Goal: Transaction & Acquisition: Purchase product/service

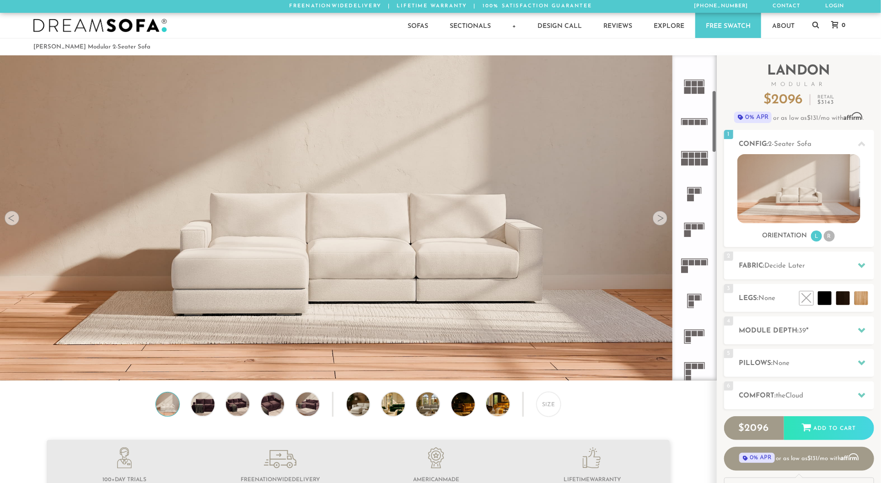
scroll to position [184, 0]
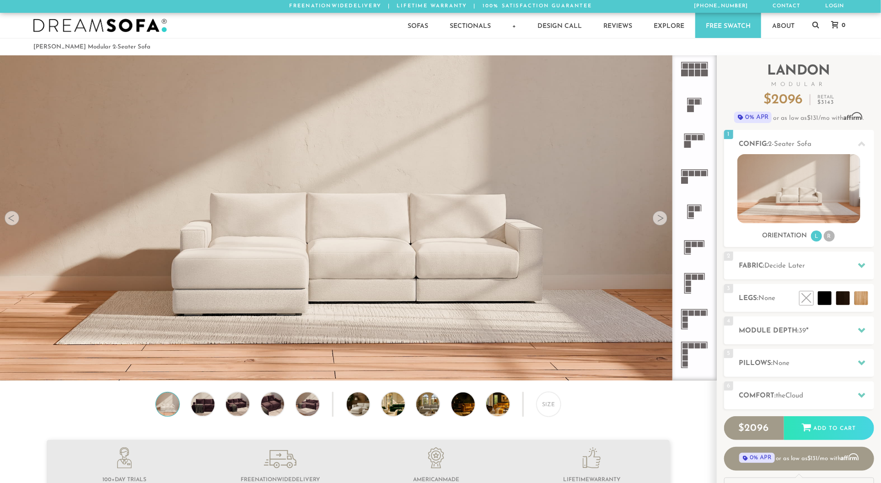
click at [695, 276] on rect at bounding box center [694, 276] width 5 height 5
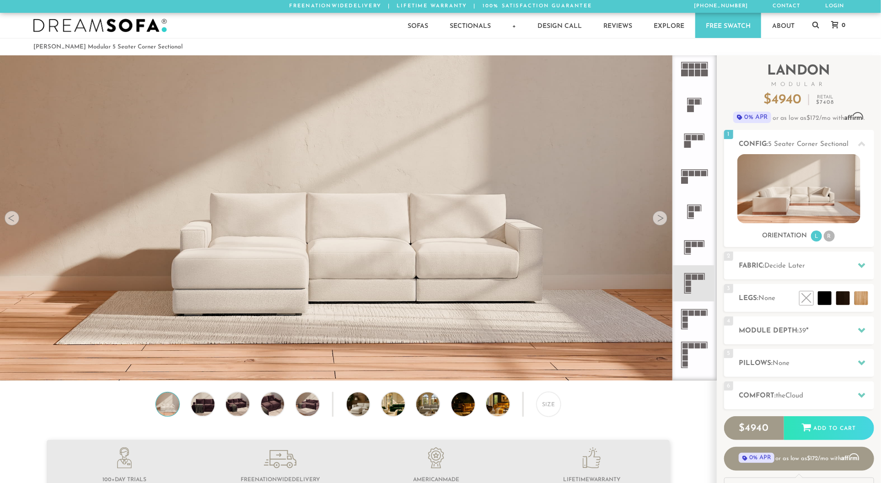
click at [695, 278] on rect at bounding box center [694, 276] width 5 height 5
click at [863, 266] on icon at bounding box center [861, 265] width 7 height 5
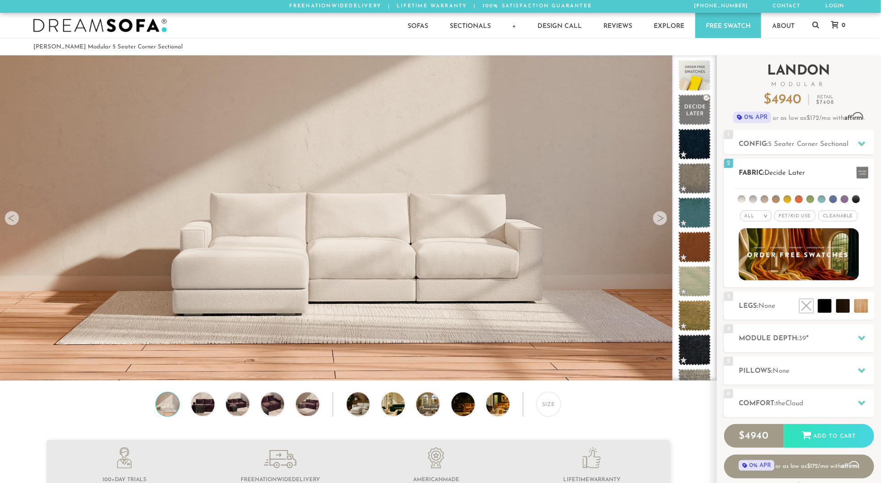
click at [808, 198] on li at bounding box center [810, 199] width 8 height 8
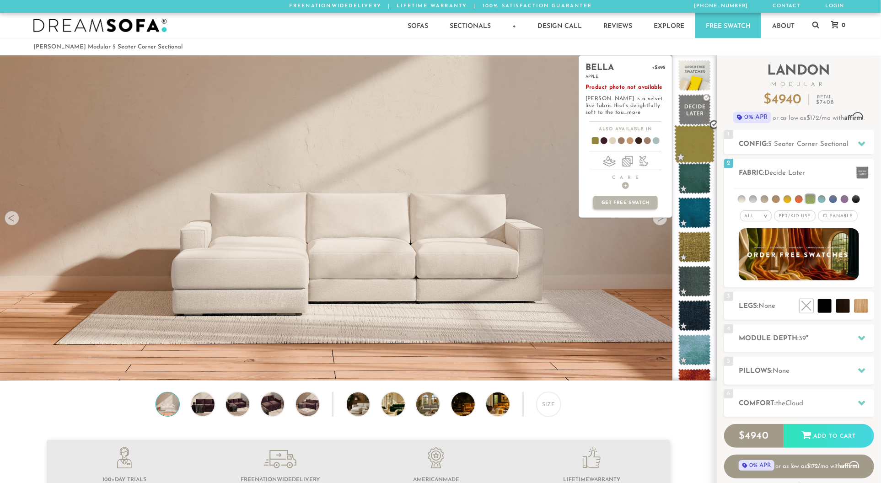
click at [692, 143] on span at bounding box center [694, 144] width 41 height 39
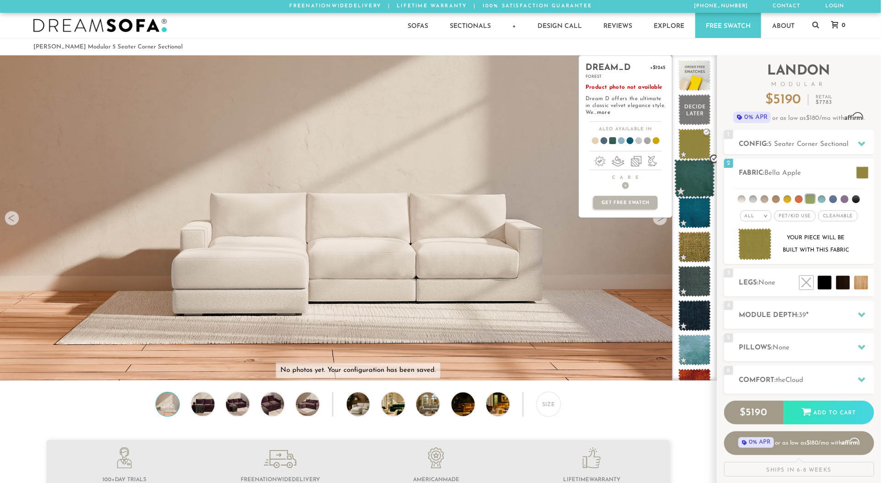
click at [698, 176] on span at bounding box center [694, 178] width 41 height 39
click at [698, 212] on span at bounding box center [694, 212] width 41 height 39
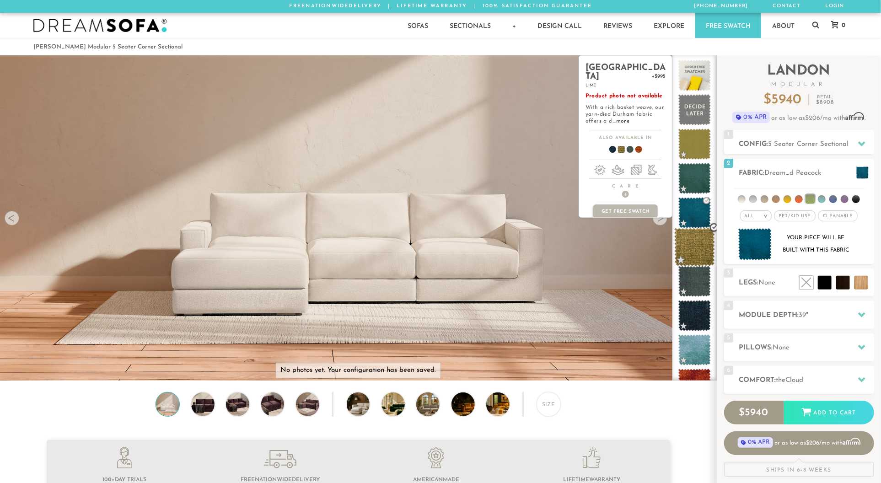
click at [698, 245] on span at bounding box center [694, 247] width 41 height 39
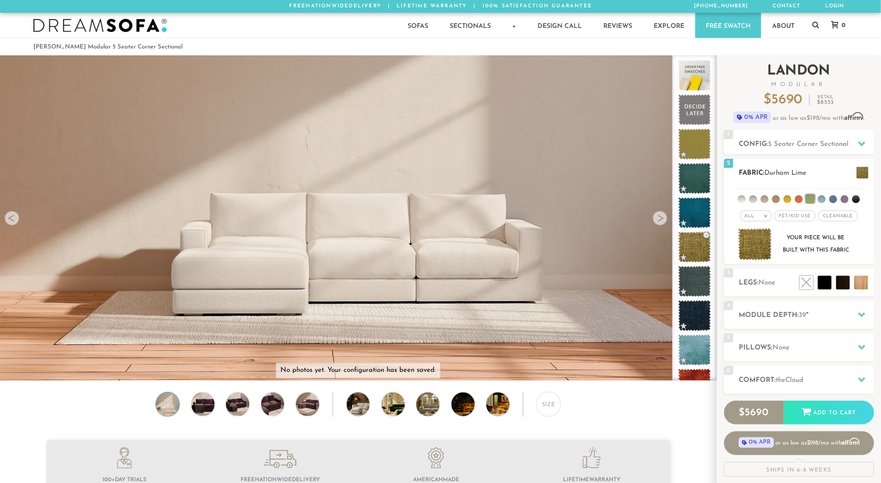
click at [742, 197] on li at bounding box center [742, 199] width 8 height 8
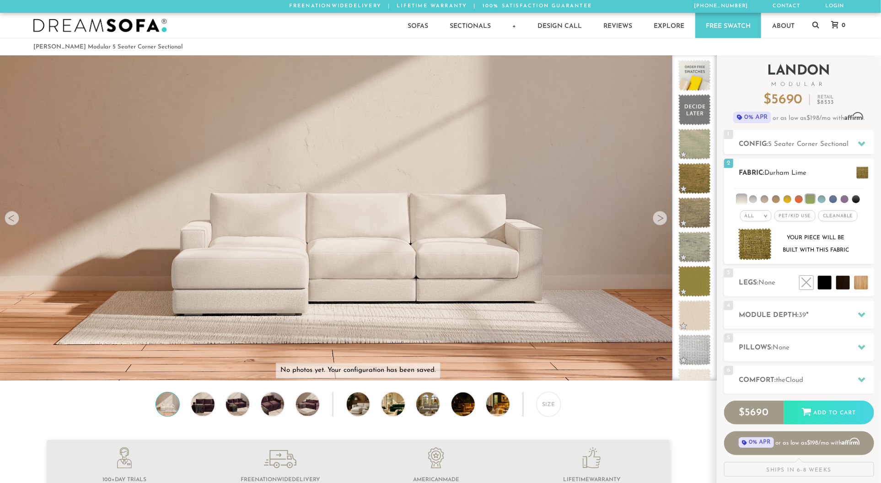
click at [754, 198] on li at bounding box center [753, 199] width 8 height 8
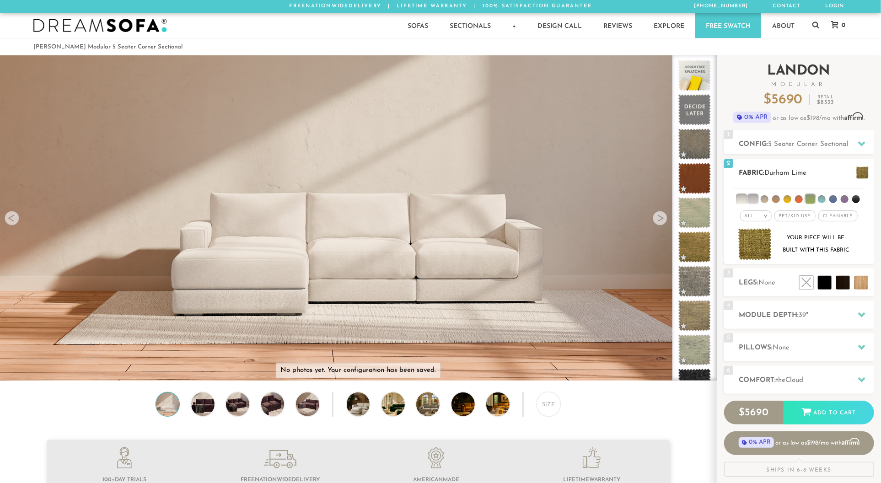
click at [766, 195] on li at bounding box center [764, 199] width 8 height 8
click at [778, 194] on ul at bounding box center [798, 197] width 130 height 17
click at [863, 280] on li at bounding box center [840, 262] width 55 height 55
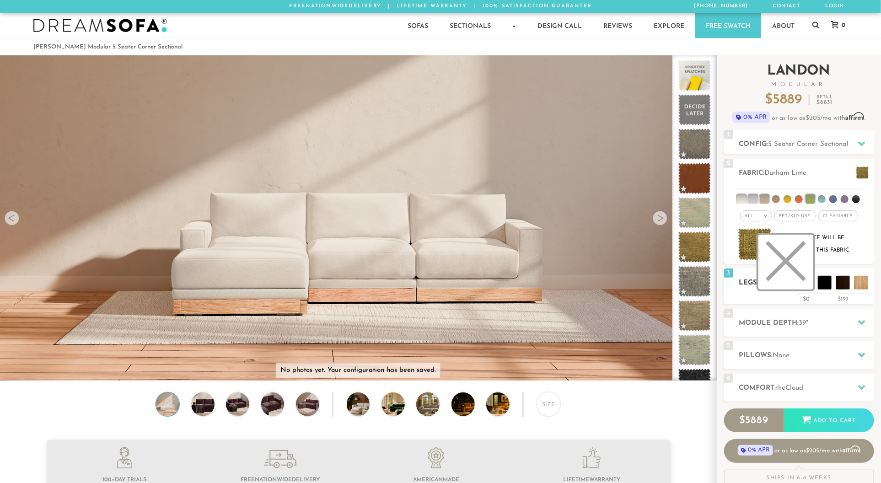
click at [806, 282] on li at bounding box center [785, 262] width 55 height 55
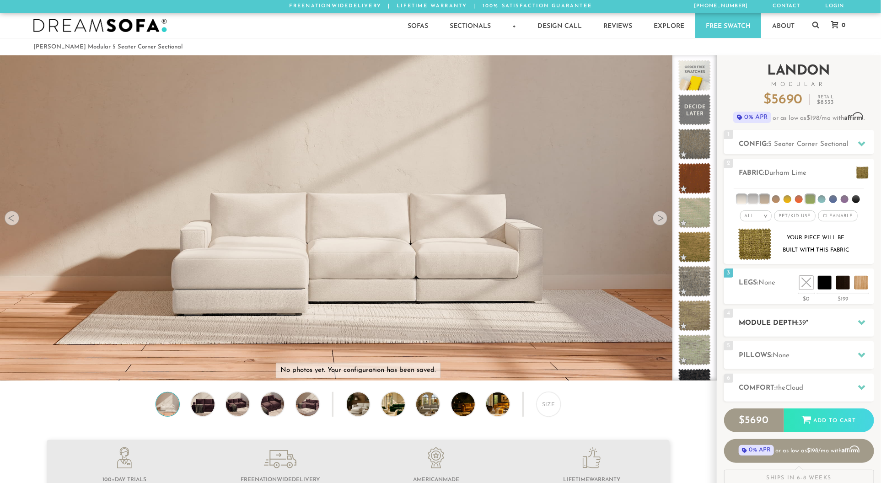
click at [806, 325] on span "39" at bounding box center [802, 323] width 7 height 7
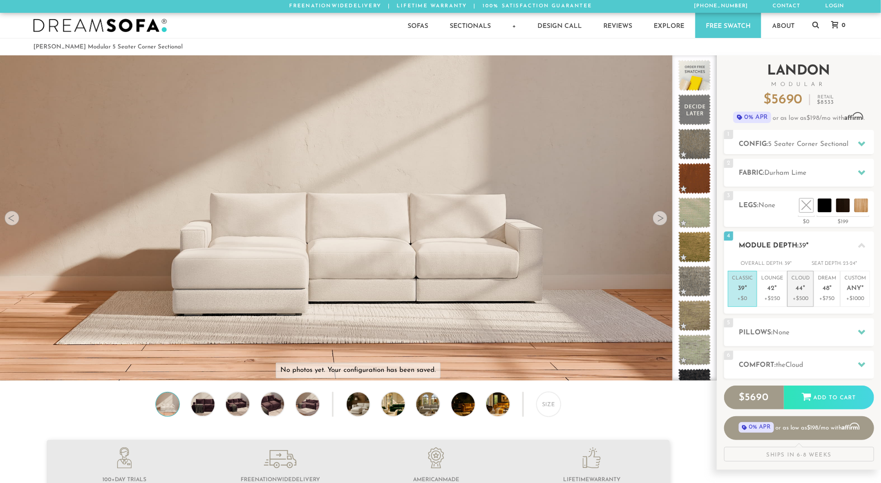
click at [801, 290] on span "44" at bounding box center [799, 289] width 7 height 8
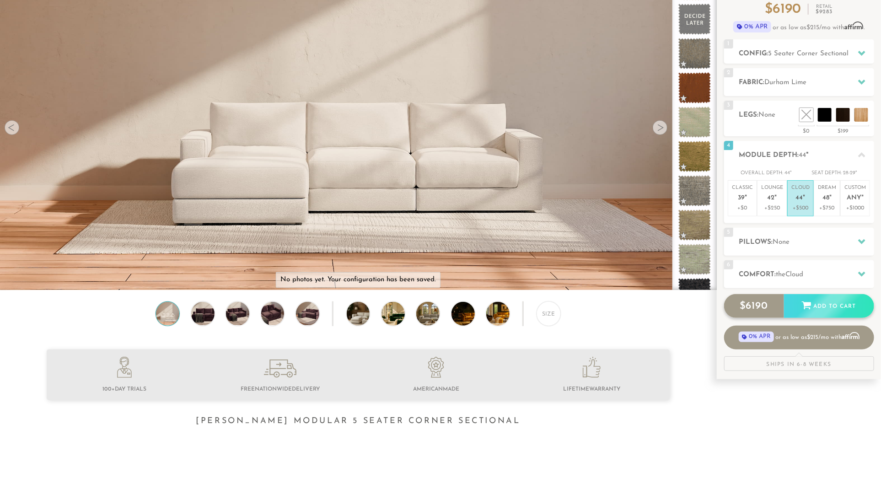
scroll to position [91, 0]
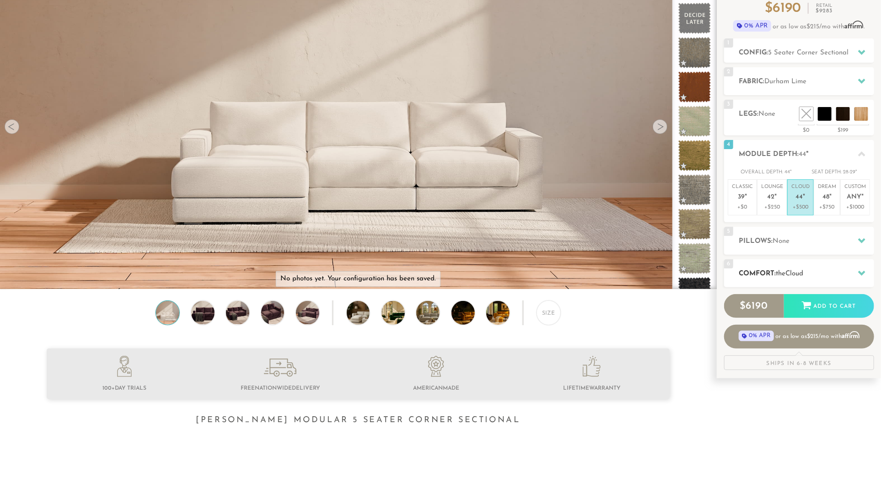
click at [814, 268] on h2 "Comfort: the Cloud" at bounding box center [806, 273] width 135 height 11
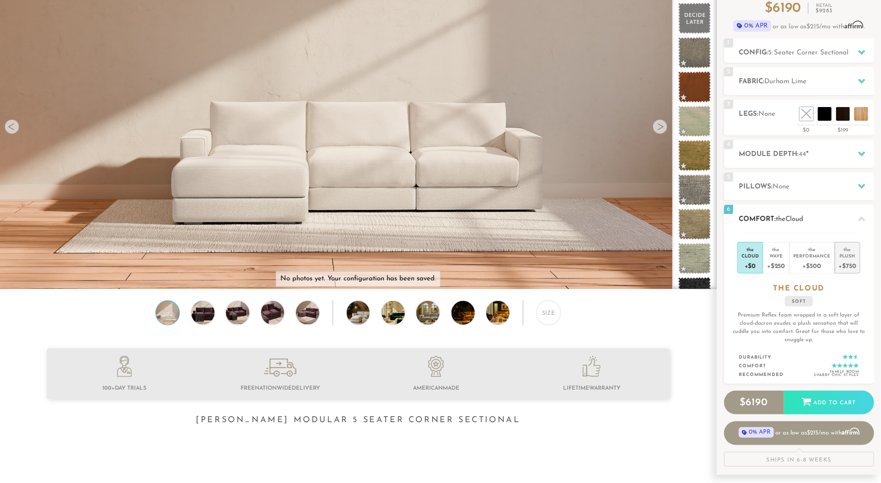
click at [847, 254] on div "Plush" at bounding box center [847, 255] width 17 height 6
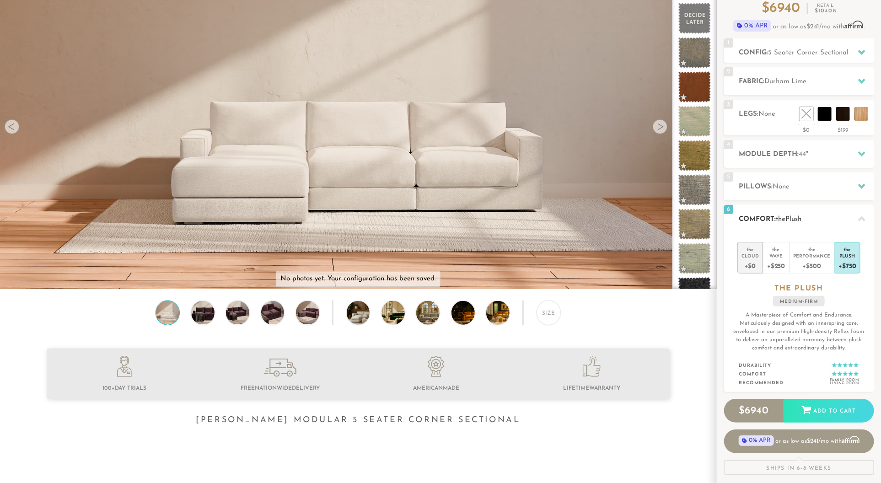
click at [750, 250] on div "the" at bounding box center [749, 247] width 17 height 9
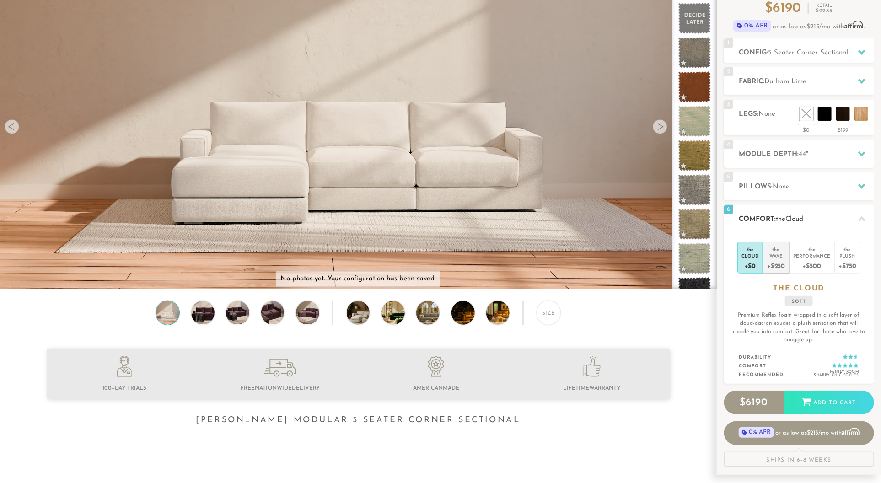
click at [783, 251] on div "the" at bounding box center [776, 247] width 18 height 9
click at [808, 253] on div "Performance" at bounding box center [811, 255] width 37 height 6
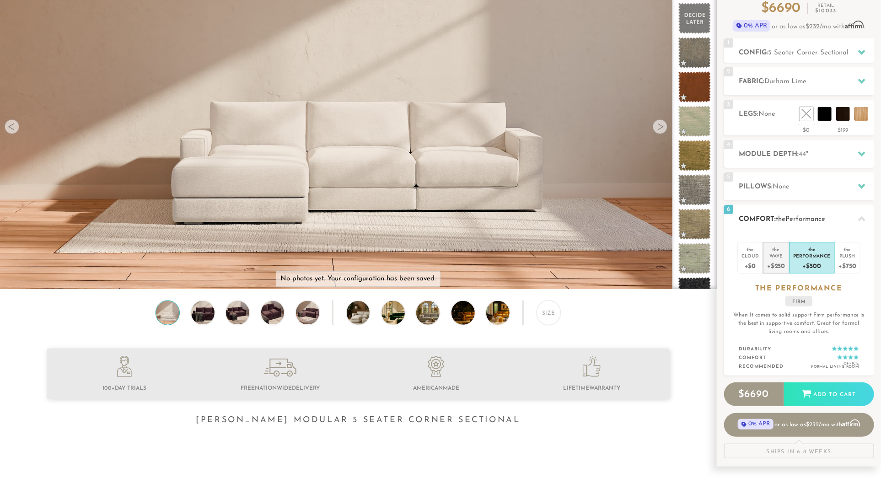
click at [781, 255] on div "Wave" at bounding box center [776, 255] width 18 height 6
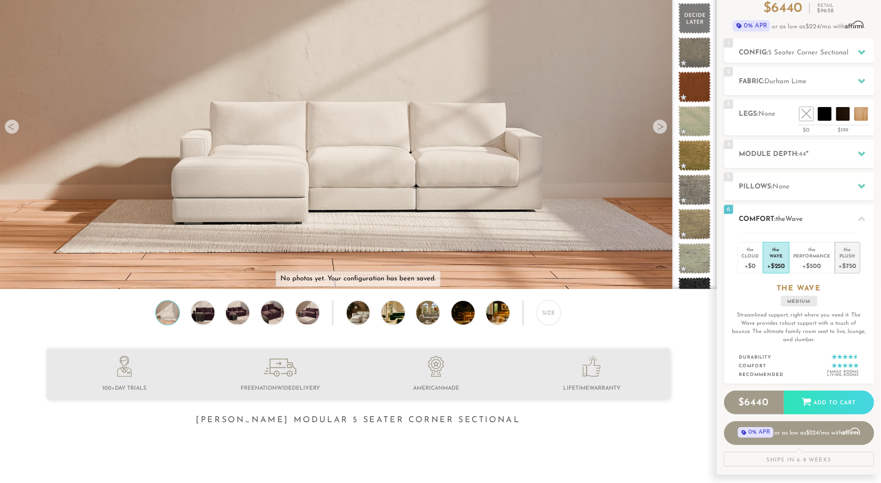
click at [850, 251] on div "the" at bounding box center [847, 247] width 17 height 9
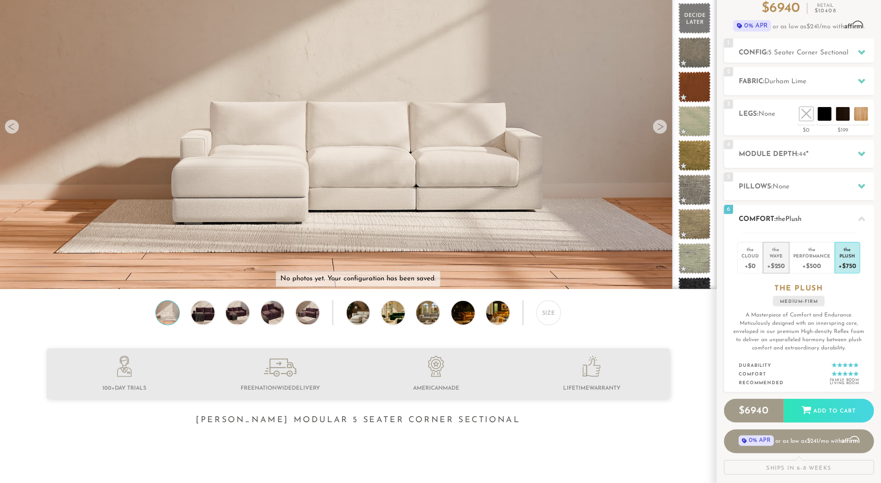
click at [777, 254] on div "Wave" at bounding box center [776, 255] width 18 height 6
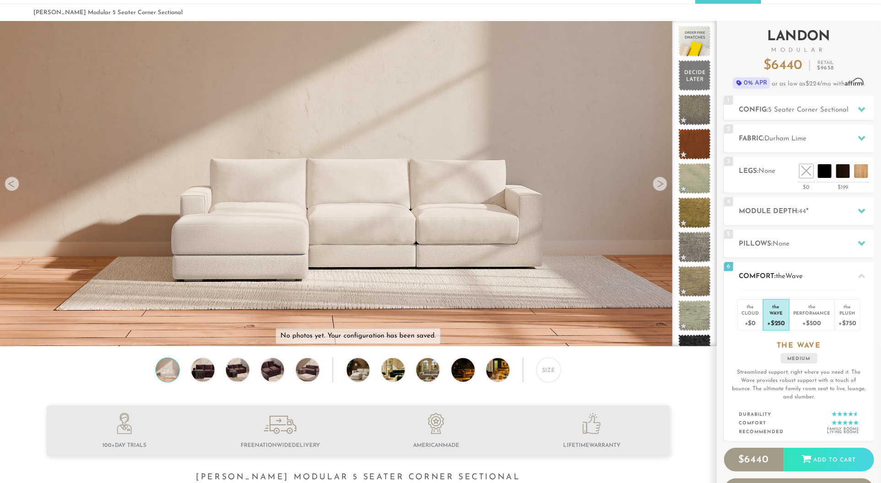
scroll to position [0, 0]
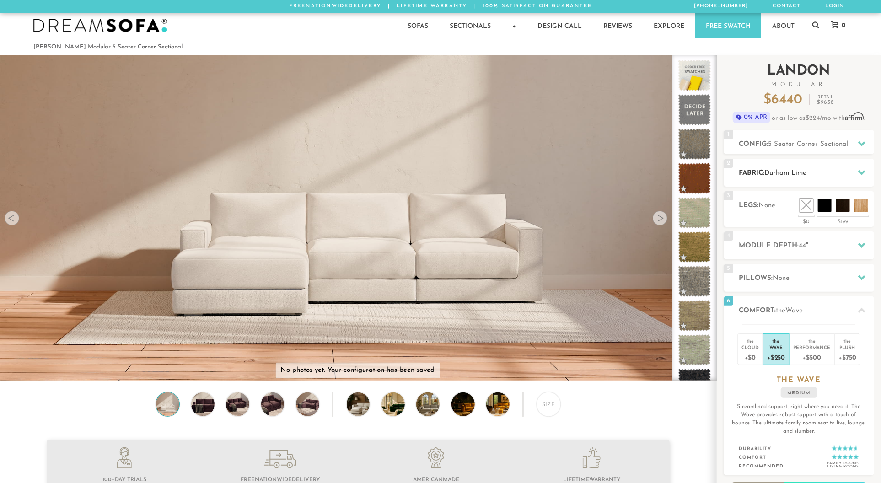
click at [860, 169] on icon at bounding box center [861, 172] width 7 height 7
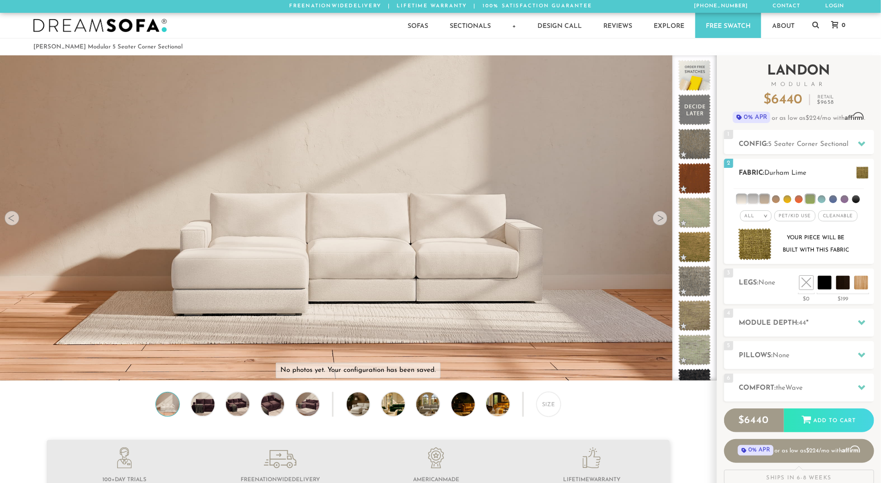
click at [763, 213] on div "All >" at bounding box center [756, 215] width 32 height 11
click at [759, 252] on li "Family" at bounding box center [756, 253] width 32 height 13
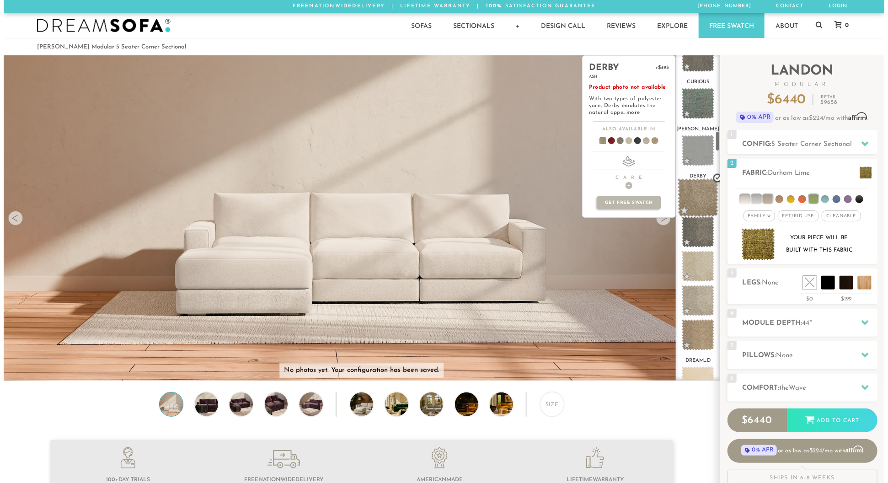
scroll to position [1210, 0]
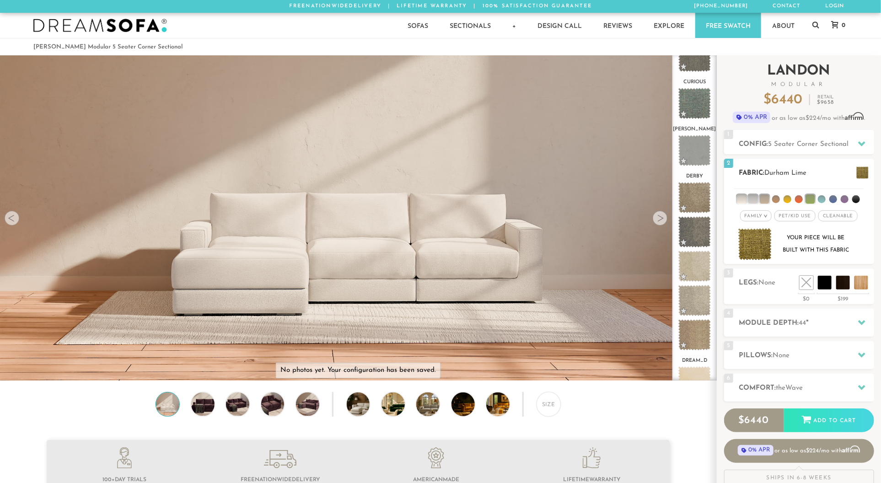
click at [801, 214] on span "Pet/Kid Use x" at bounding box center [794, 215] width 41 height 11
click at [757, 241] on img at bounding box center [755, 244] width 34 height 32
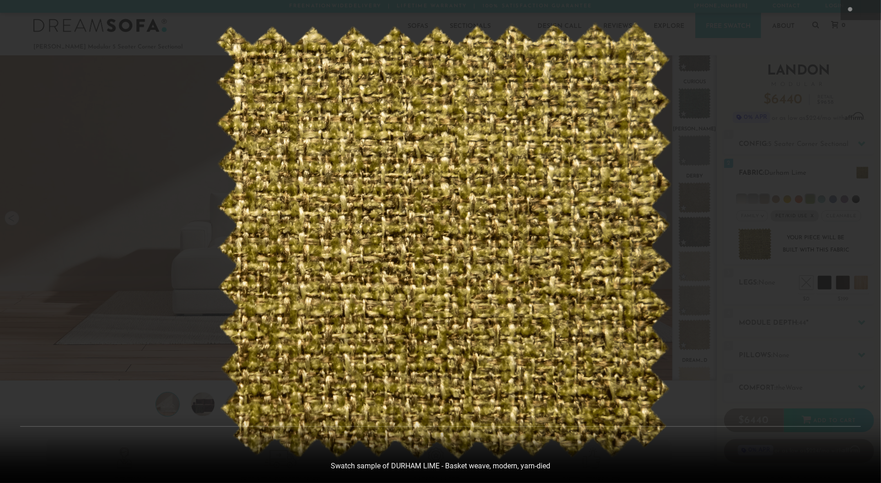
scroll to position [10750, 881]
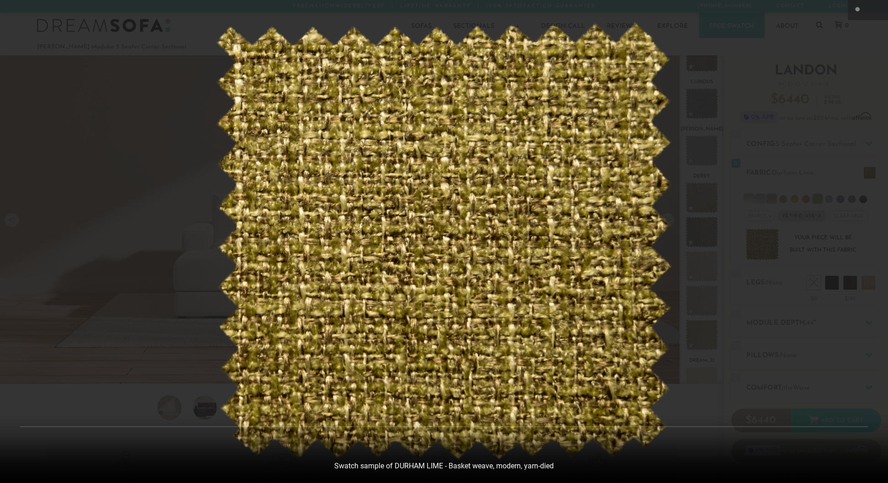
click at [526, 231] on img at bounding box center [443, 241] width 457 height 438
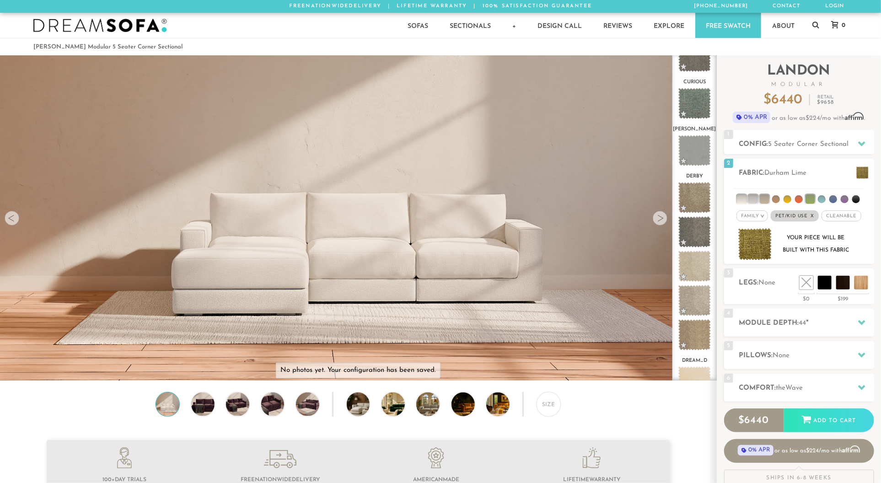
scroll to position [7, 7]
click at [855, 198] on li at bounding box center [856, 199] width 8 height 8
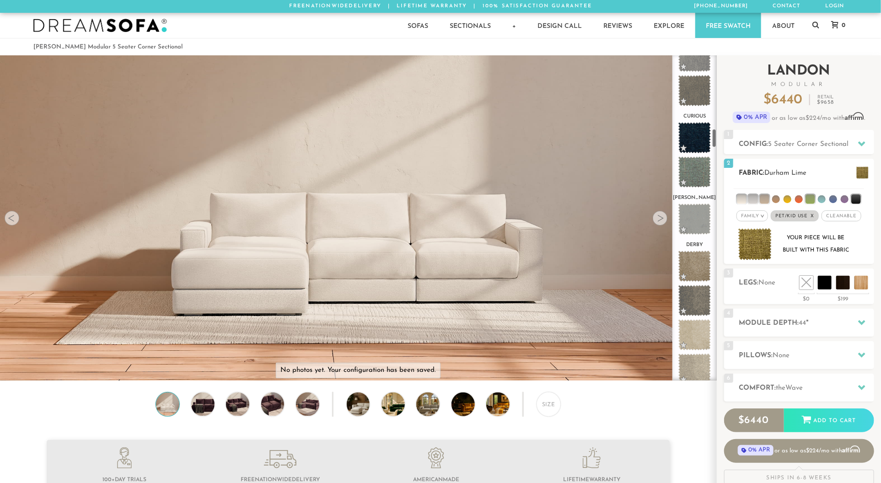
scroll to position [1245, 0]
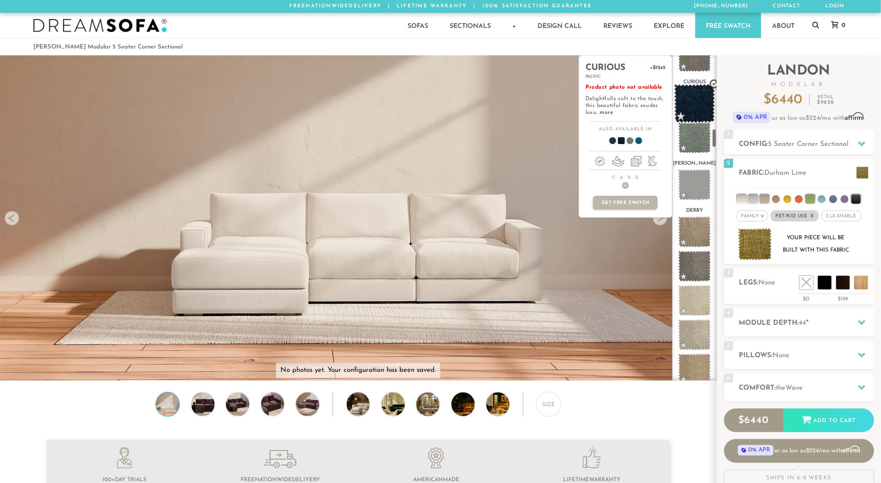
click at [697, 102] on span at bounding box center [694, 103] width 41 height 39
